Goal: Transaction & Acquisition: Purchase product/service

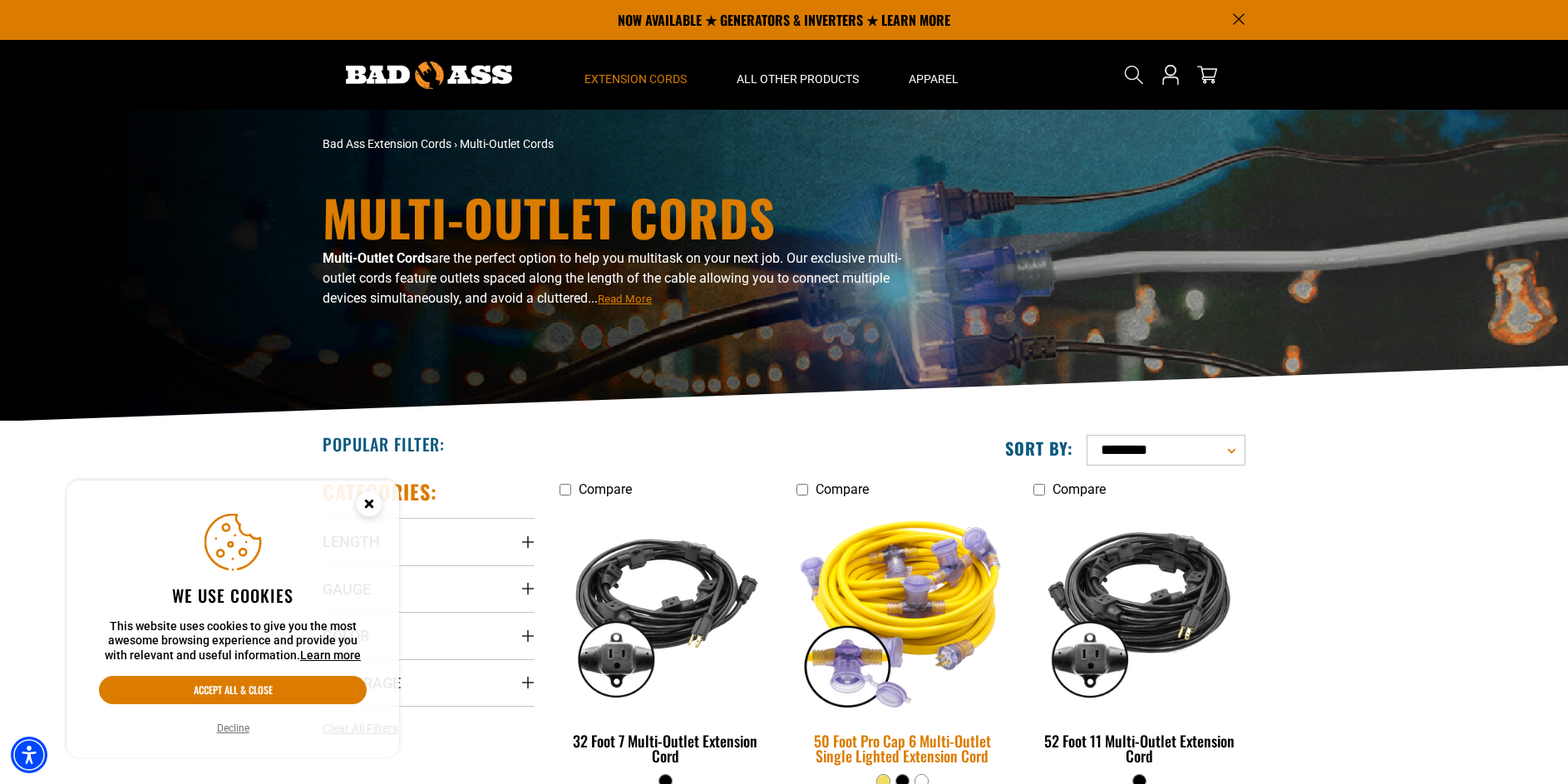
click at [919, 607] on img at bounding box center [902, 610] width 233 height 213
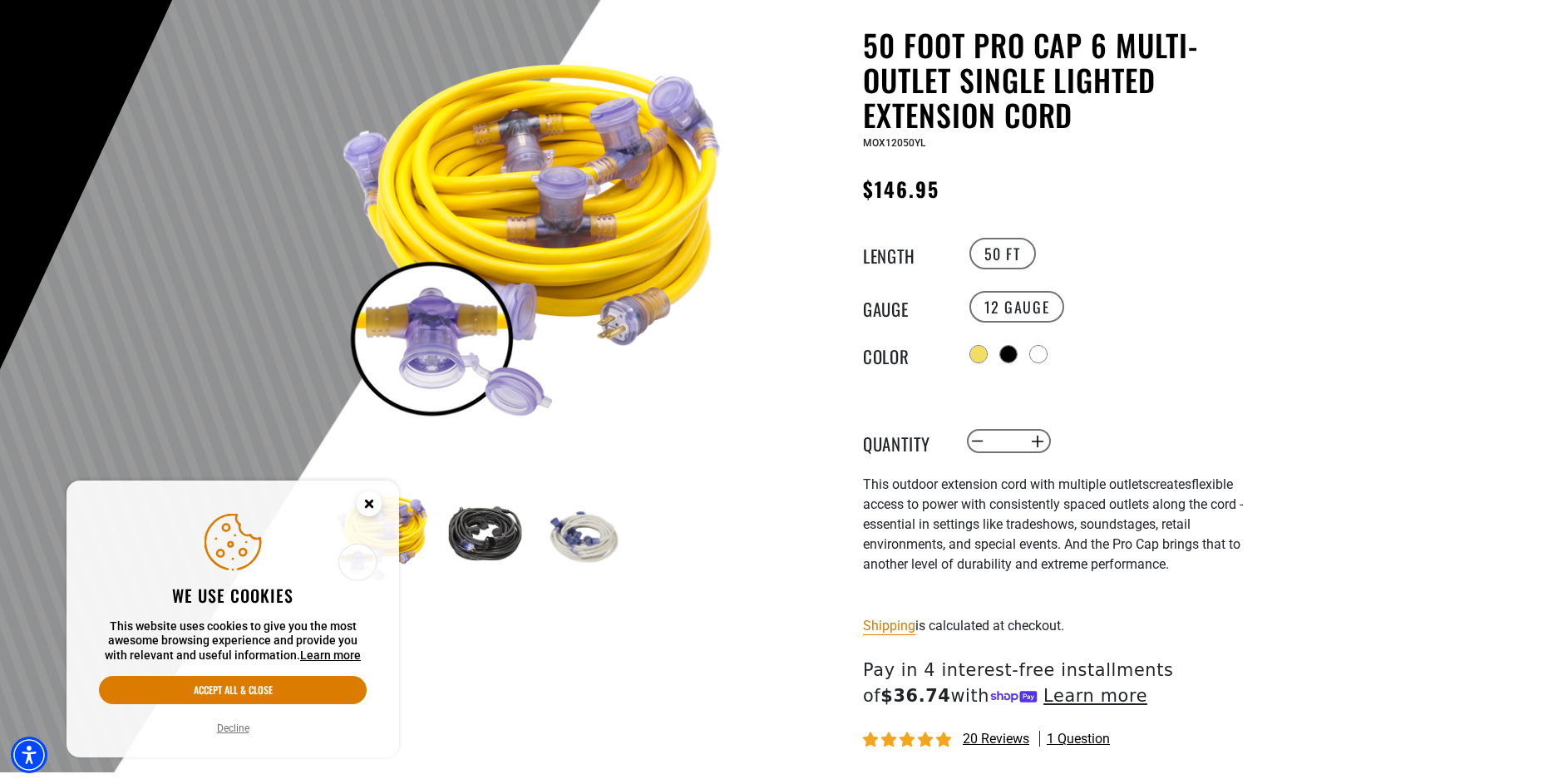
scroll to position [157, 0]
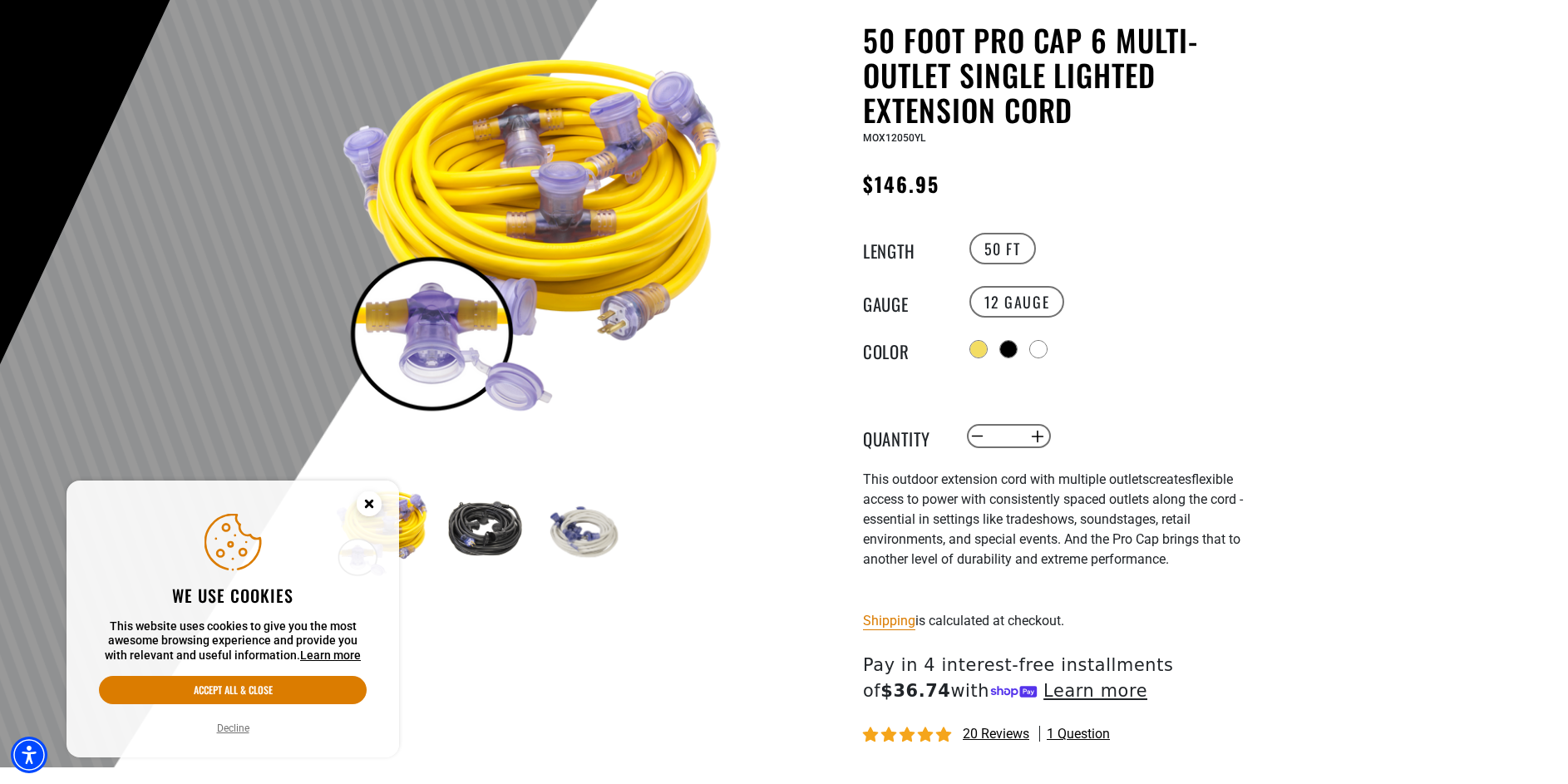
click at [547, 148] on img at bounding box center [534, 226] width 400 height 400
click at [1019, 348] on div at bounding box center [1010, 350] width 16 height 16
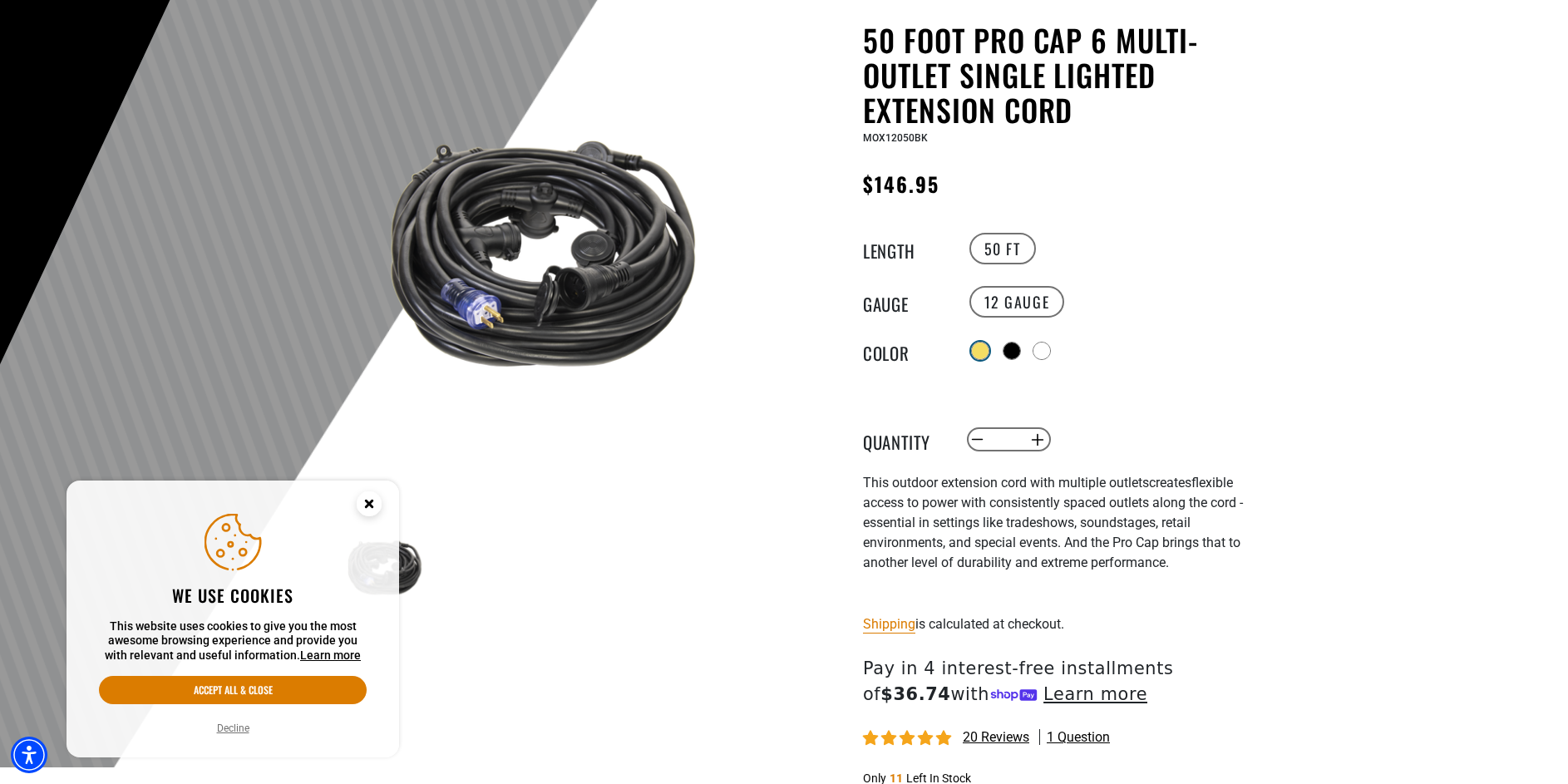
click at [979, 345] on div at bounding box center [981, 350] width 16 height 16
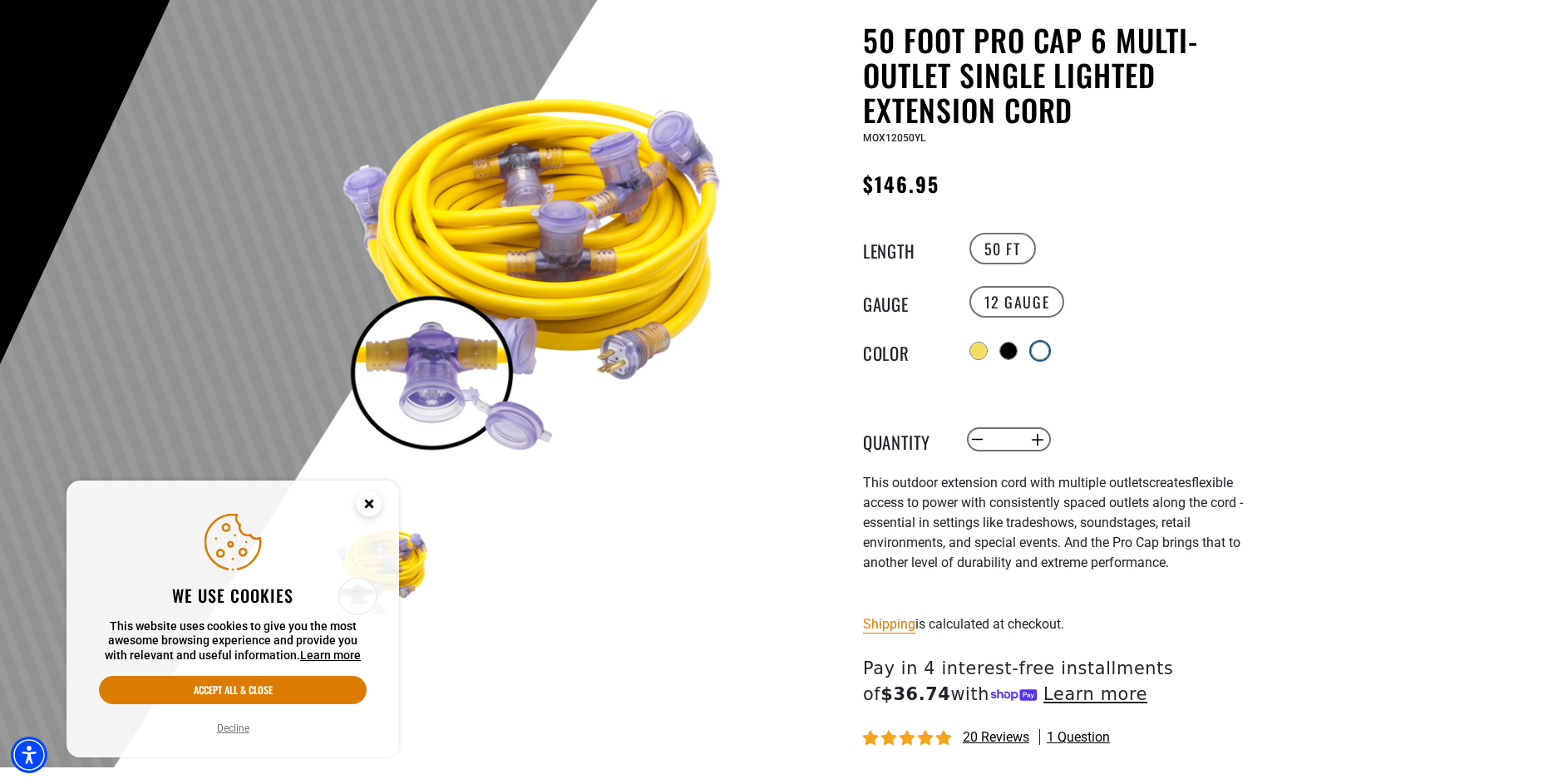
click at [1046, 346] on div at bounding box center [1040, 350] width 16 height 16
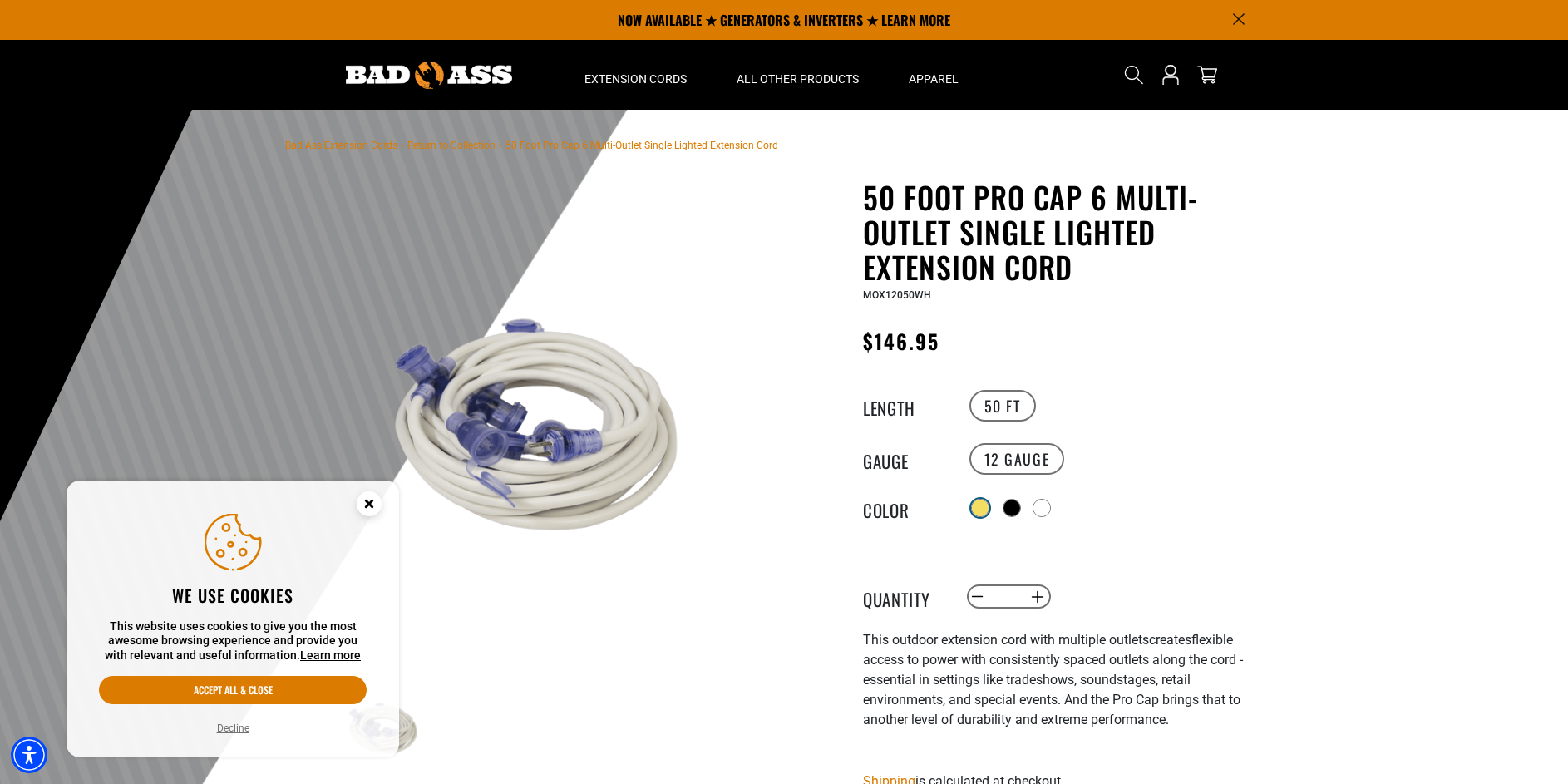
click at [981, 499] on div at bounding box center [981, 508] width 16 height 16
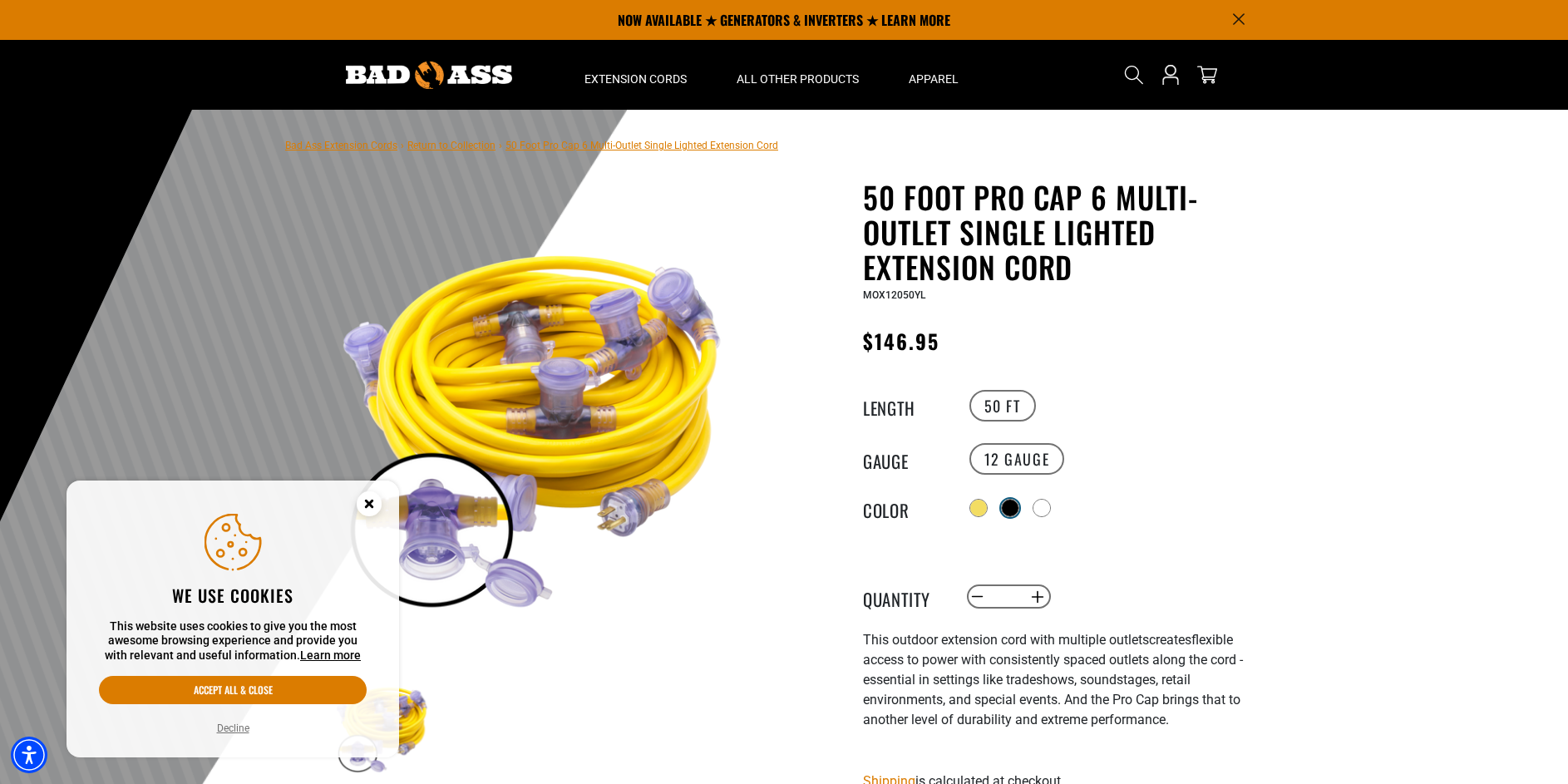
click at [1003, 499] on div at bounding box center [1010, 508] width 18 height 18
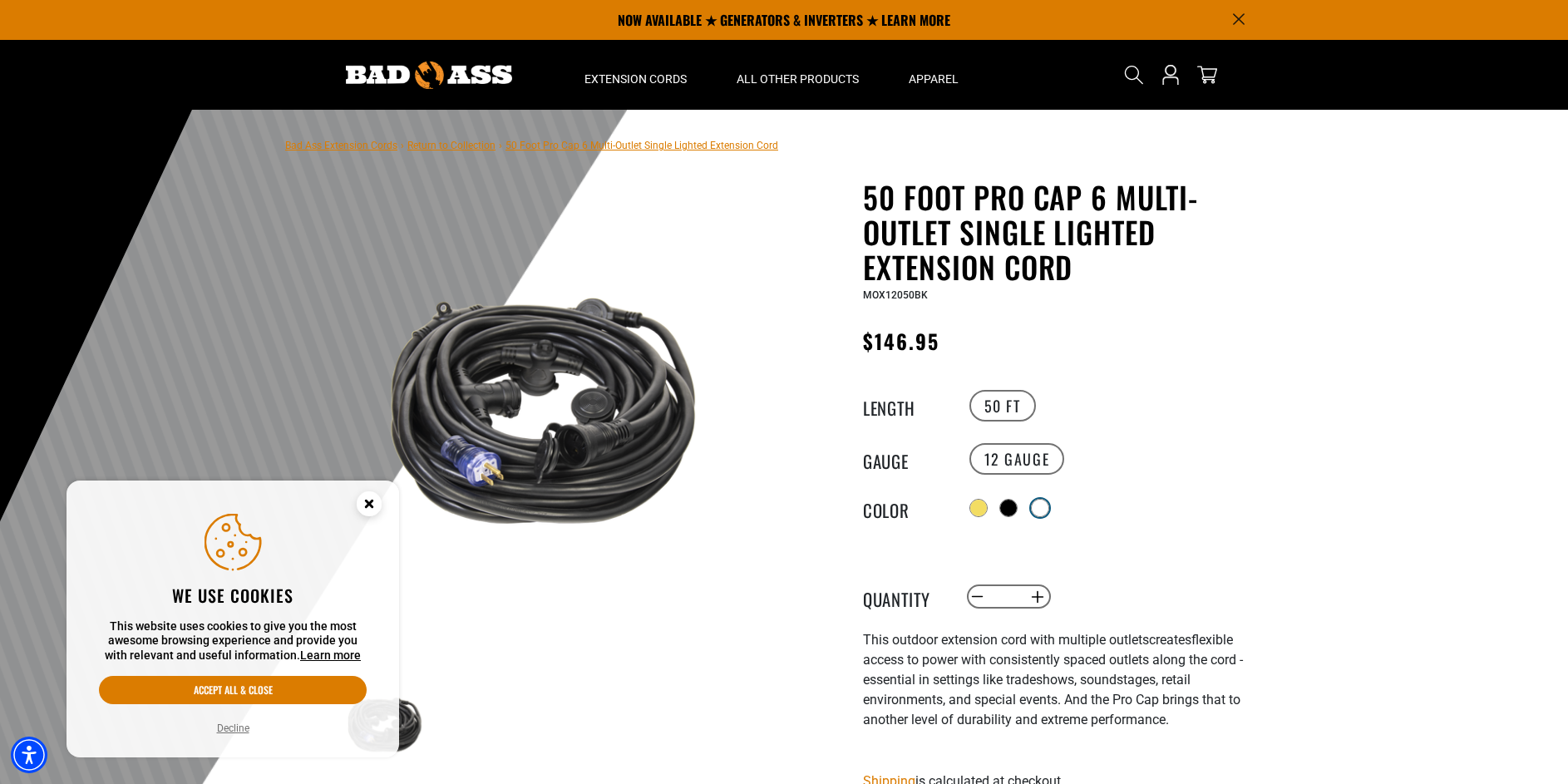
click at [1040, 507] on div at bounding box center [1040, 508] width 16 height 16
